Goal: Check status

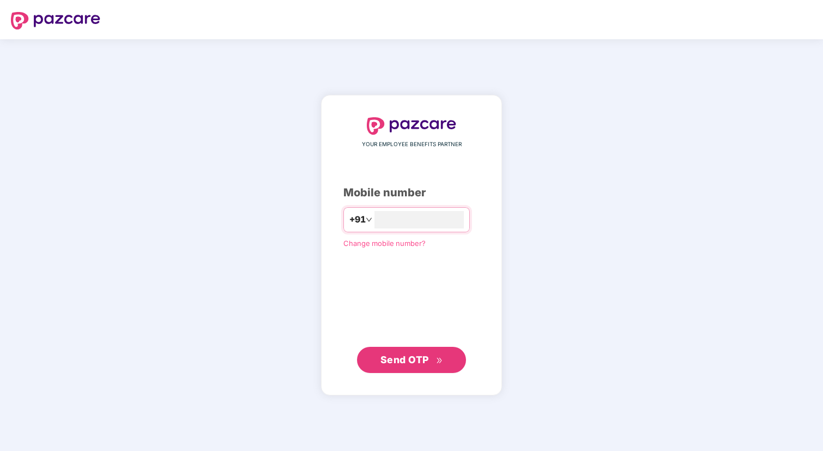
type input "**********"
click at [398, 362] on span "Send OTP" at bounding box center [404, 358] width 48 height 11
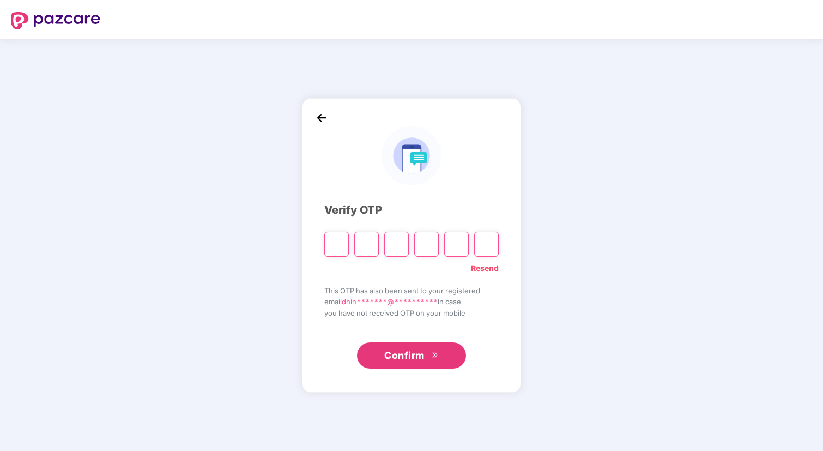
type input "*"
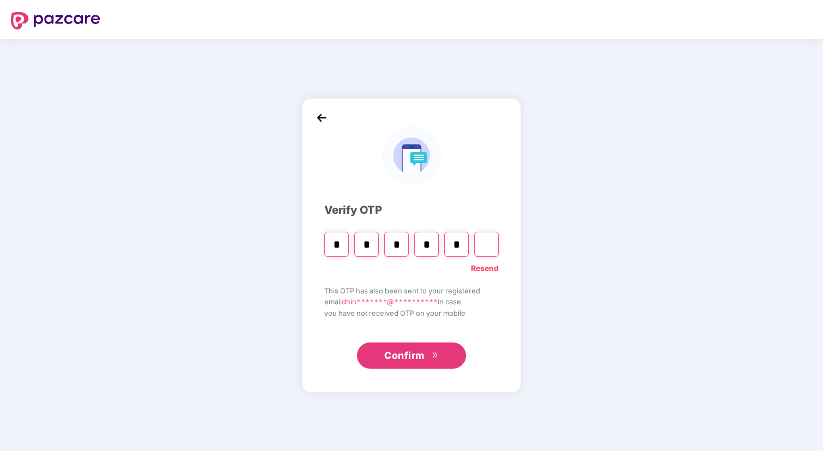
type input "*"
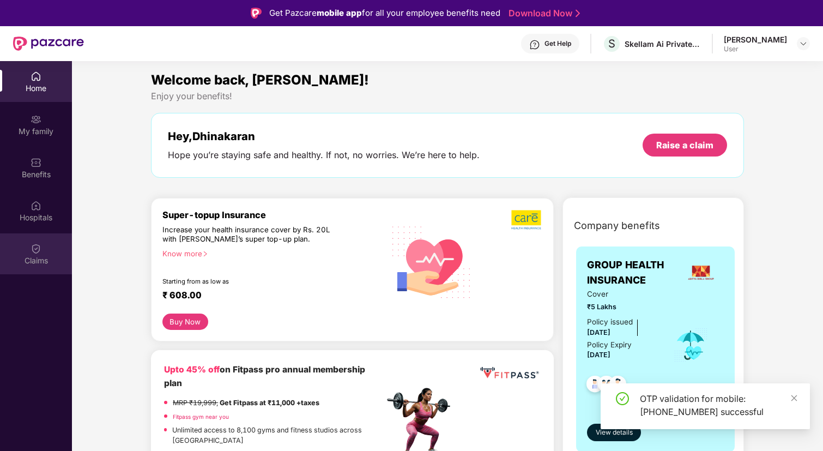
click at [45, 248] on div "Claims" at bounding box center [36, 253] width 72 height 41
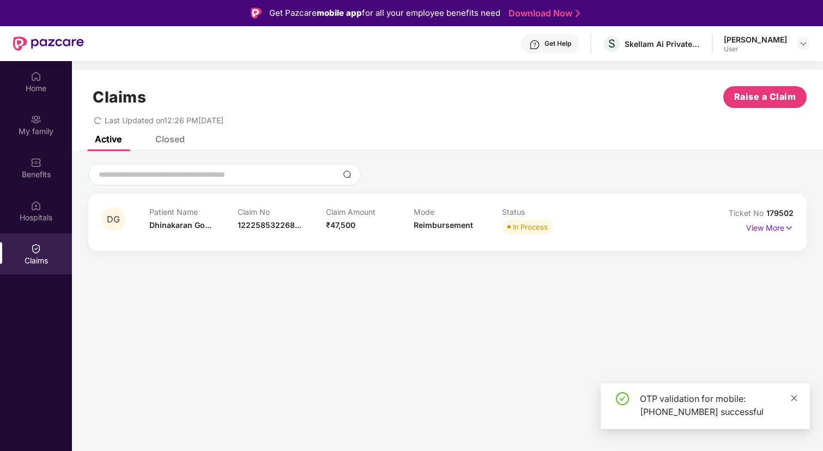
click at [796, 392] on link at bounding box center [794, 398] width 8 height 12
click at [172, 133] on div "Claims Raise a Claim Last Updated on 12:26 PM[DATE]" at bounding box center [447, 103] width 751 height 66
click at [168, 141] on div "Closed" at bounding box center [169, 138] width 29 height 11
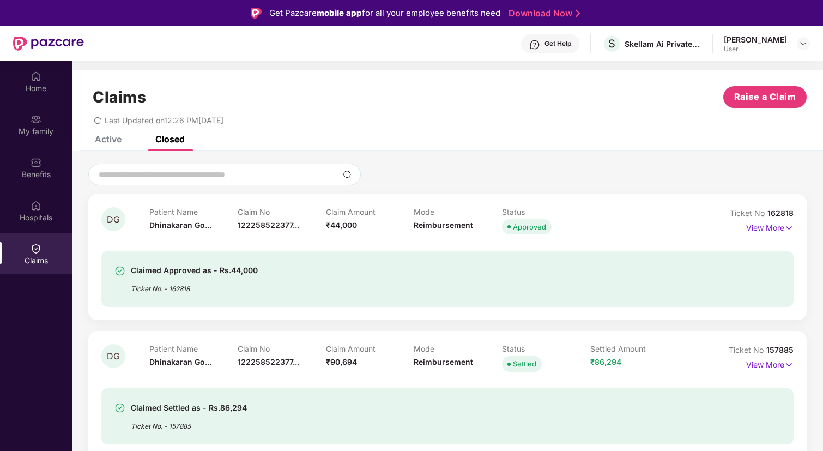
click at [113, 135] on div "Active" at bounding box center [108, 138] width 27 height 11
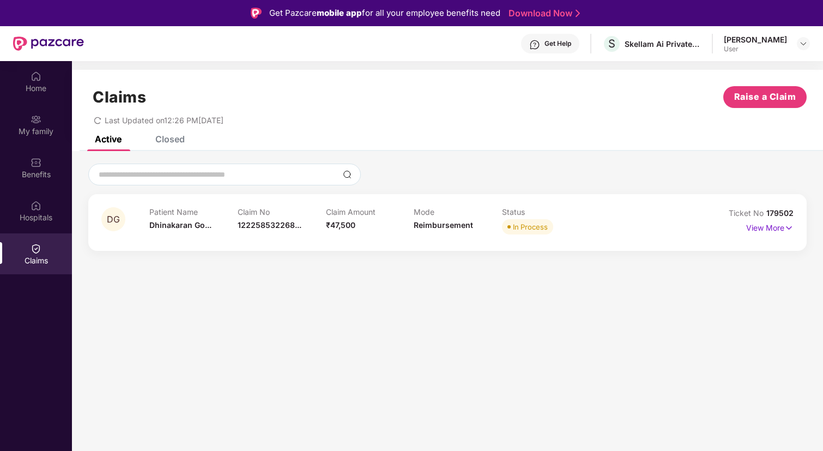
click at [171, 139] on div "Closed" at bounding box center [169, 138] width 29 height 11
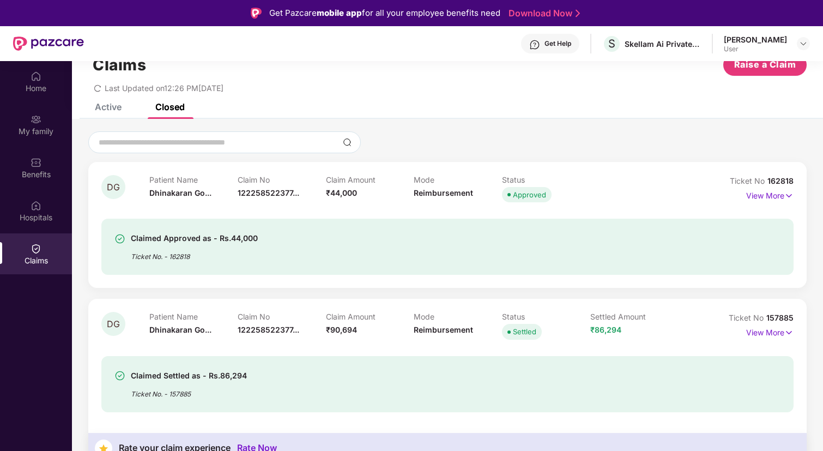
scroll to position [32, 0]
click at [110, 104] on div "Active" at bounding box center [108, 107] width 27 height 11
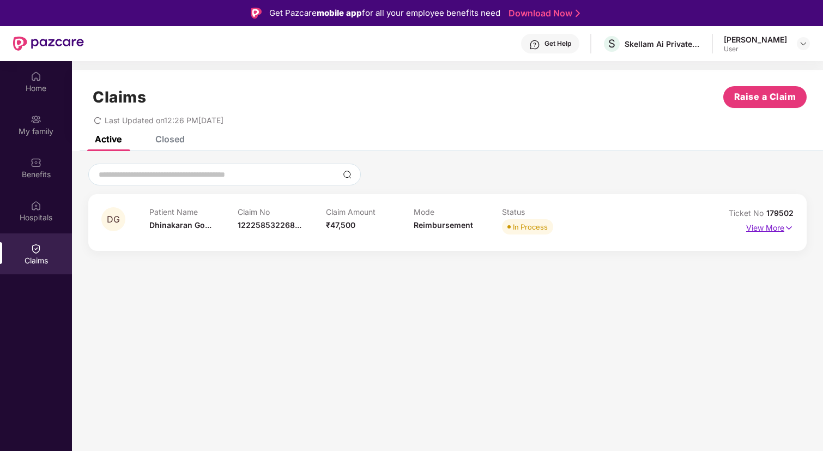
click at [777, 229] on p "View More" at bounding box center [769, 226] width 47 height 15
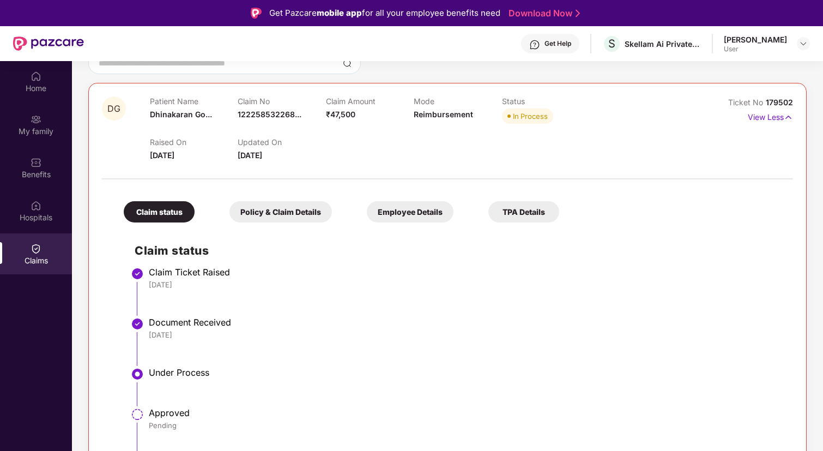
click at [271, 211] on div "Policy & Claim Details" at bounding box center [280, 211] width 102 height 21
